Goal: Information Seeking & Learning: Learn about a topic

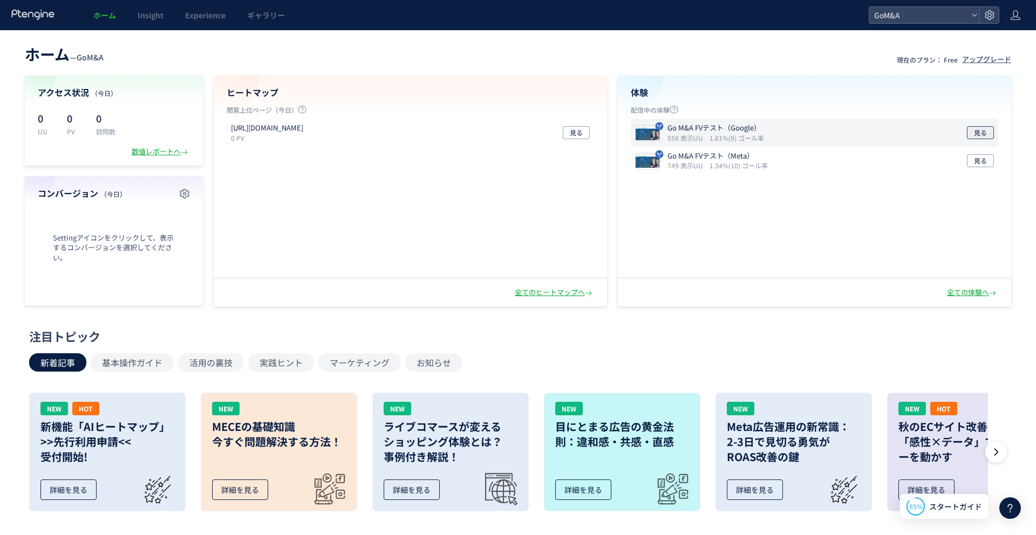
click at [980, 132] on span "見る" at bounding box center [980, 132] width 13 height 13
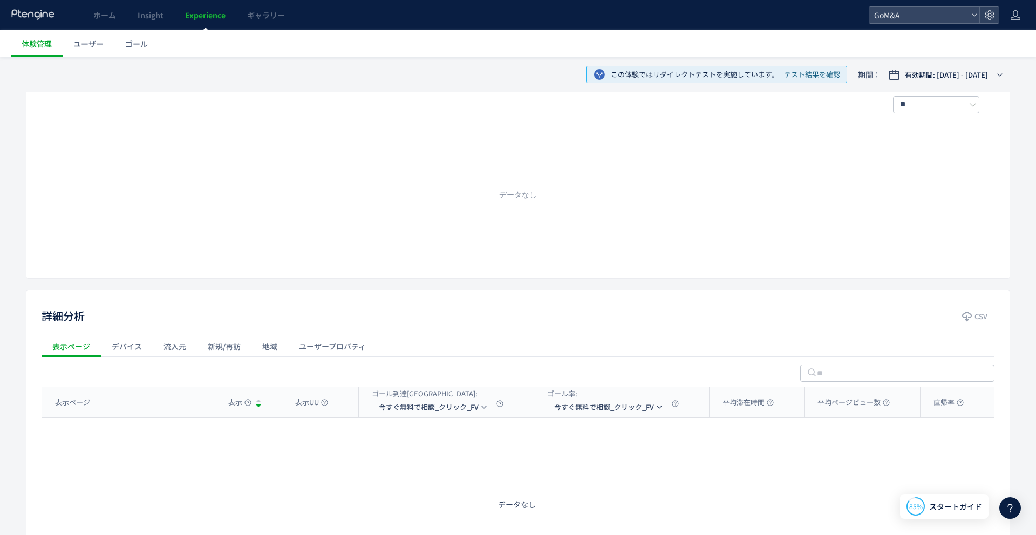
scroll to position [201, 0]
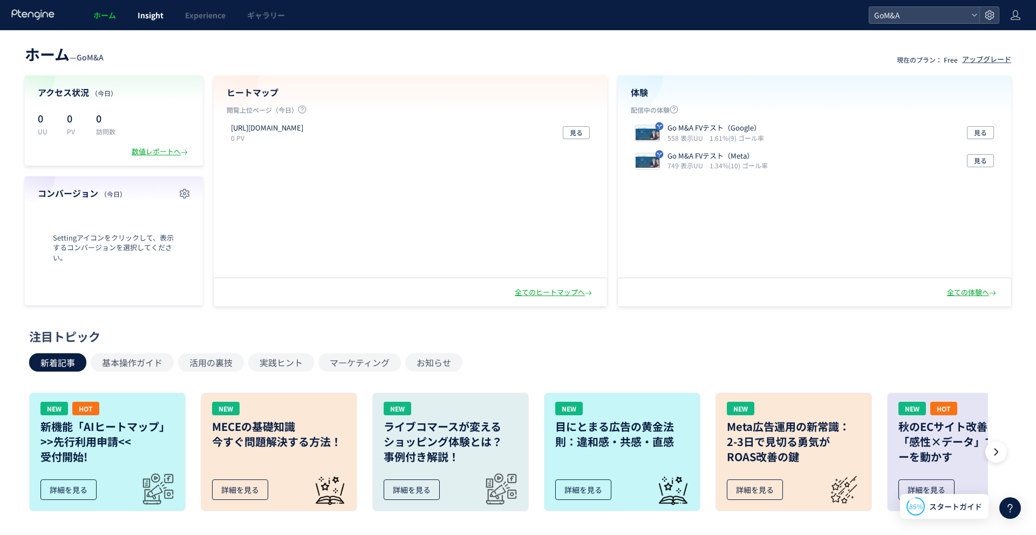
click at [0, 0] on div at bounding box center [0, 0] width 0 height 0
click at [107, 11] on span "ホーム" at bounding box center [104, 15] width 23 height 11
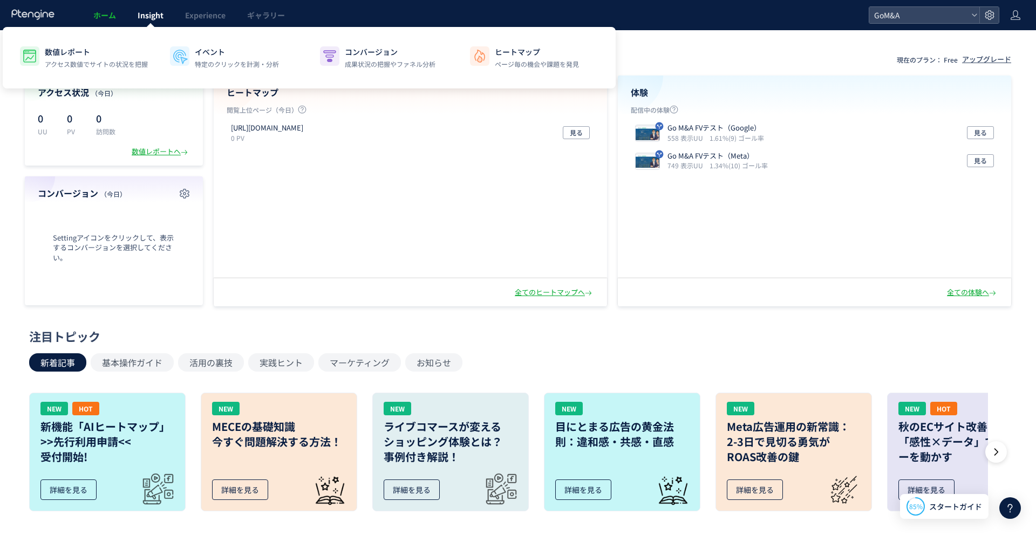
click at [134, 11] on link "Insight" at bounding box center [150, 15] width 47 height 30
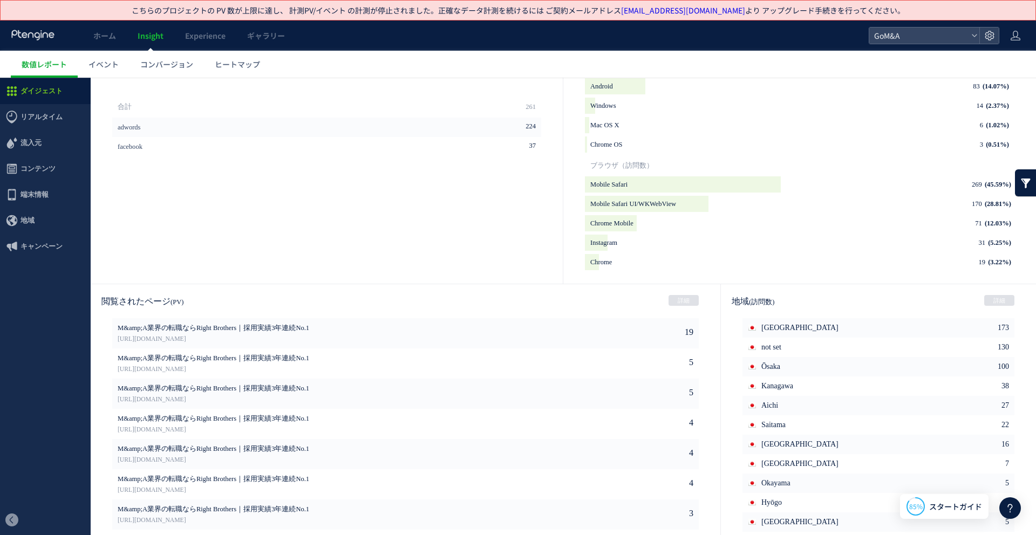
scroll to position [445, 0]
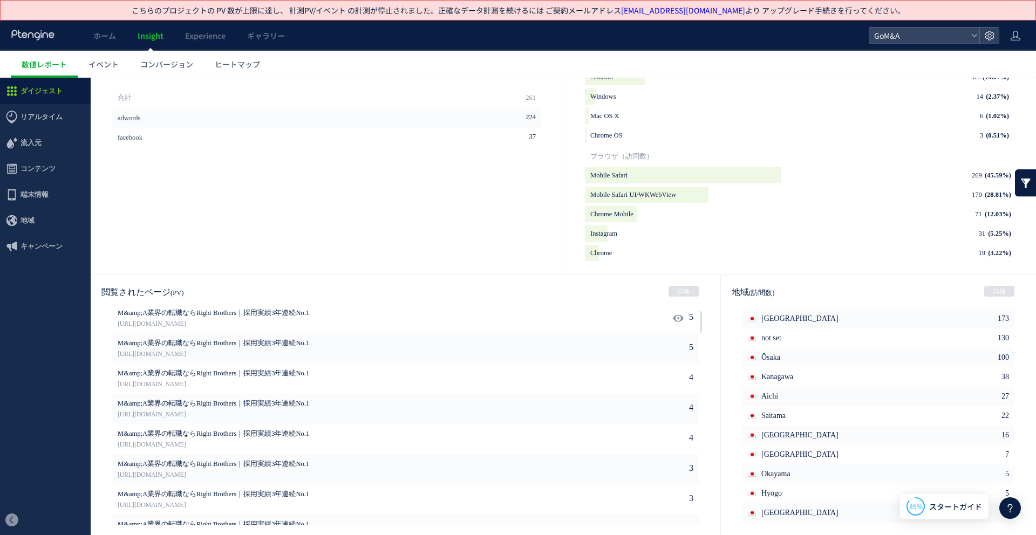
click at [250, 316] on span "M&amp;A業界の転職ならRight Brothers｜採用実績3年連続No.1" at bounding box center [357, 314] width 479 height 10
click at [675, 318] on icon at bounding box center [678, 318] width 11 height 11
type input "**********"
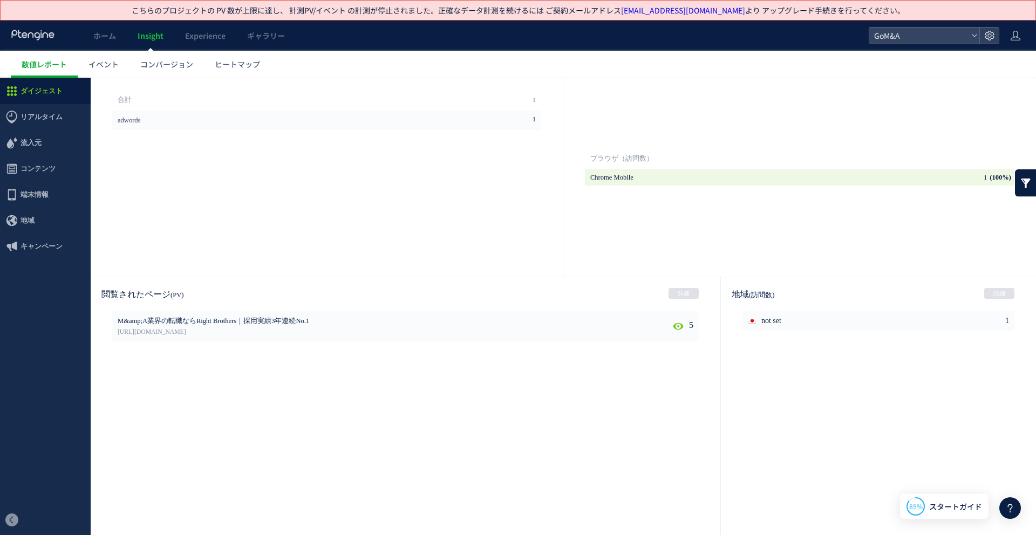
click at [676, 326] on icon at bounding box center [678, 326] width 11 height 11
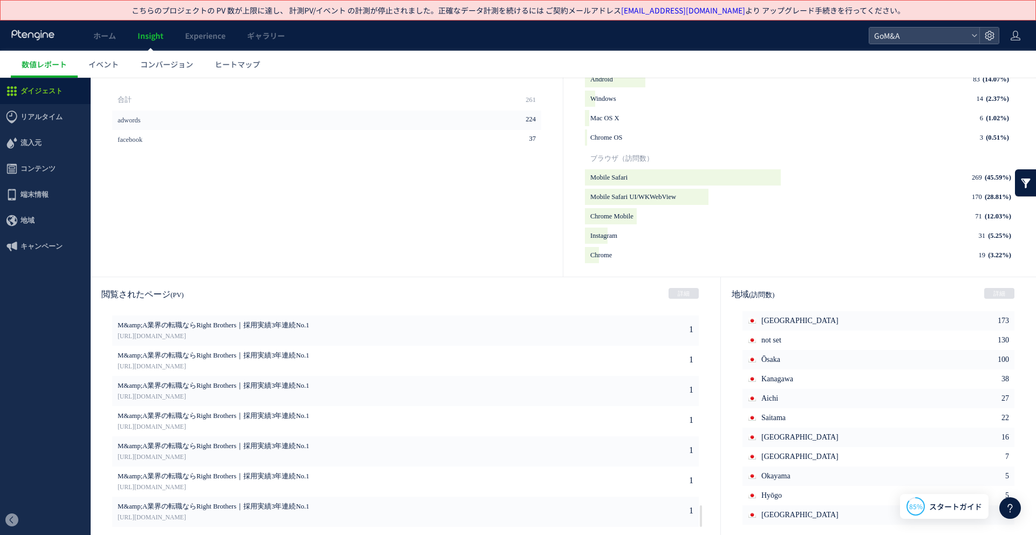
scroll to position [445, 0]
click at [316, 334] on link "[URL][DOMAIN_NAME]" at bounding box center [357, 335] width 479 height 10
click at [178, 367] on link "[URL][DOMAIN_NAME]" at bounding box center [357, 365] width 479 height 10
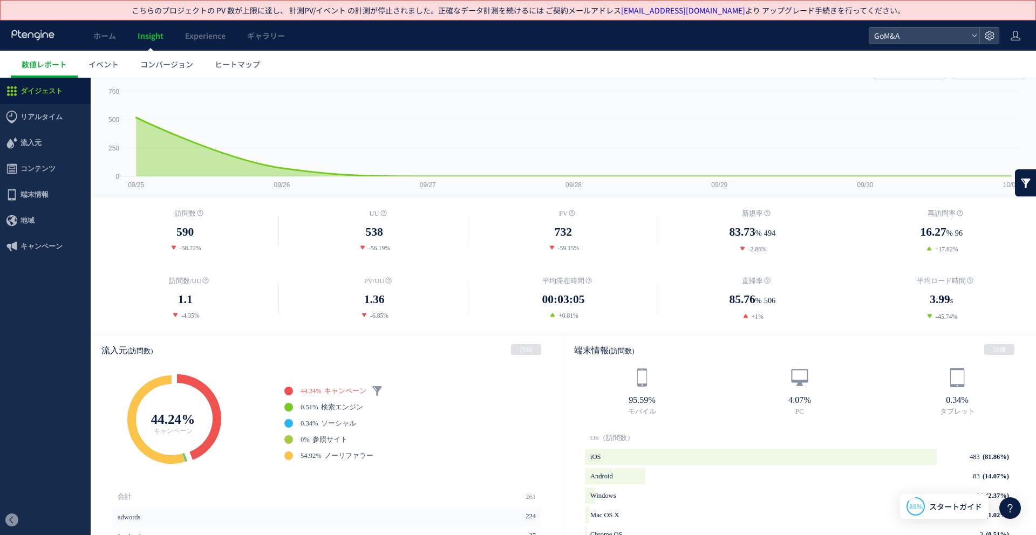
scroll to position [0, 0]
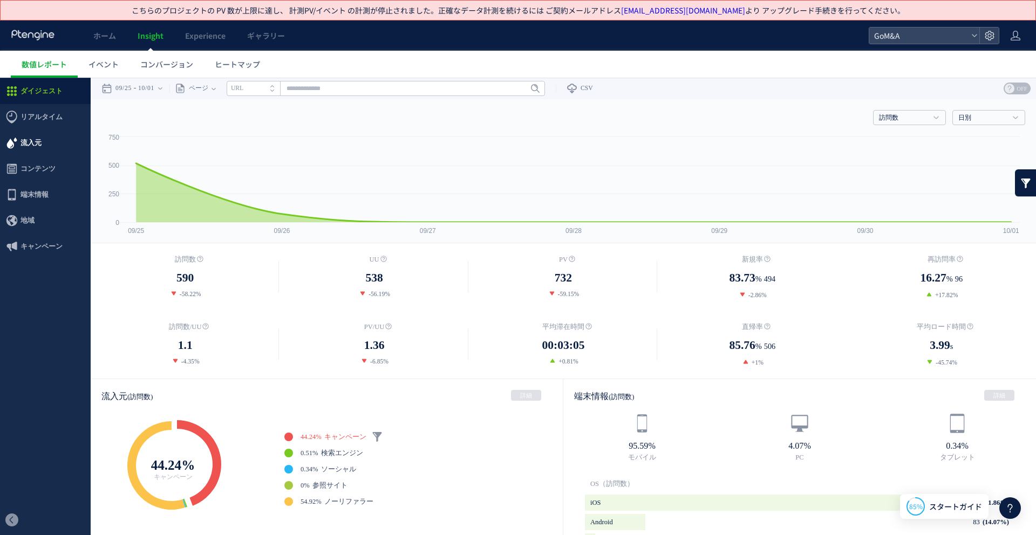
click at [37, 132] on span "流入元" at bounding box center [31, 143] width 21 height 26
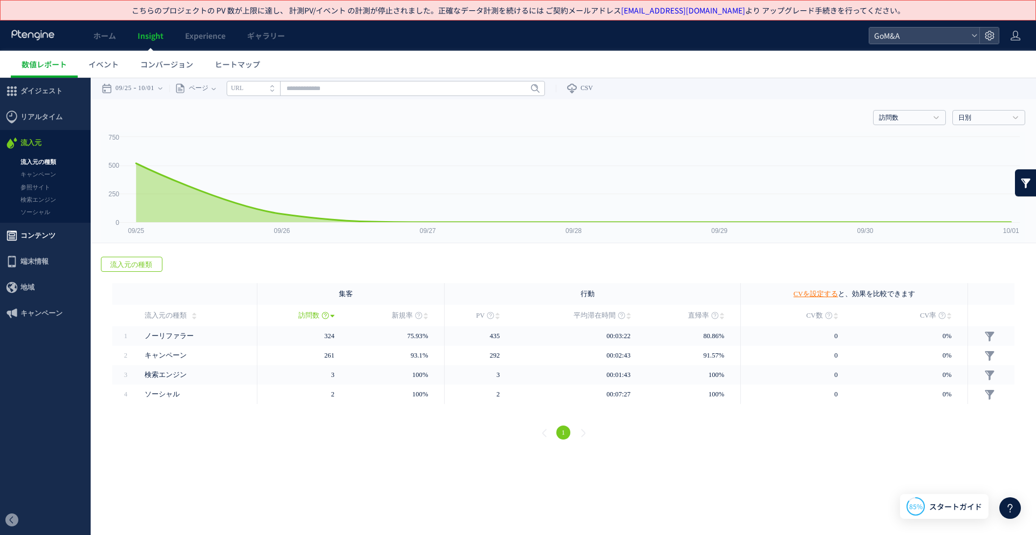
click at [37, 240] on span "コンテンツ" at bounding box center [38, 236] width 35 height 26
